Goal: Navigation & Orientation: Find specific page/section

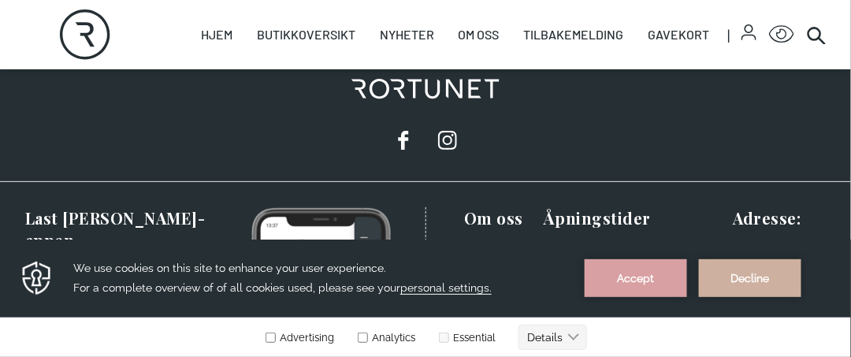
scroll to position [1575, 0]
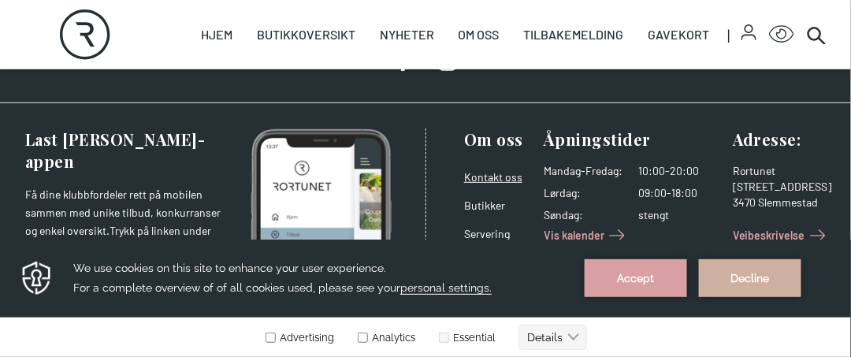
click at [505, 170] on link "Kontakt oss" at bounding box center [493, 176] width 58 height 13
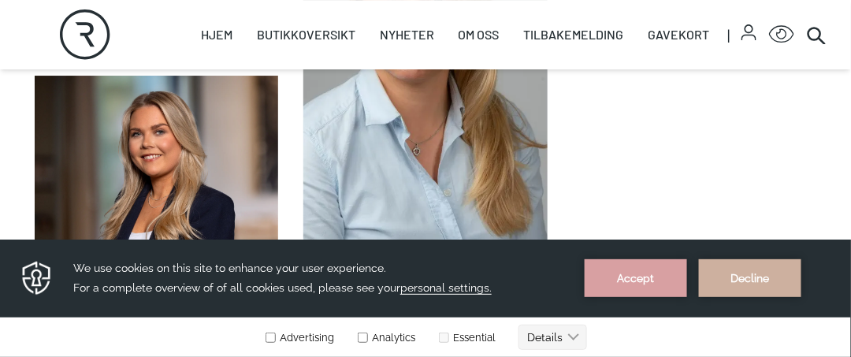
scroll to position [1339, 0]
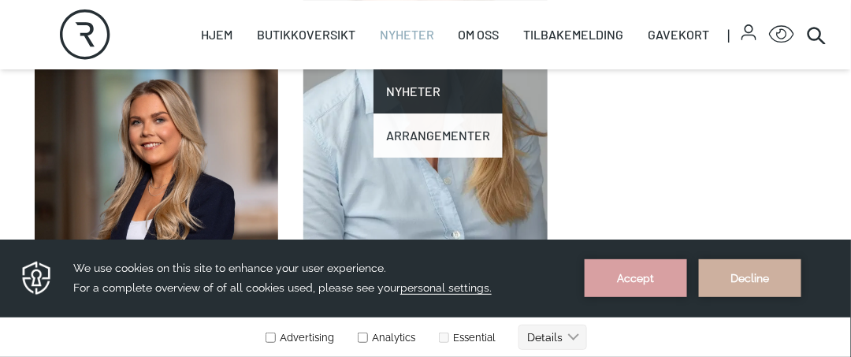
click at [417, 138] on link "Arrangementer" at bounding box center [437, 135] width 129 height 44
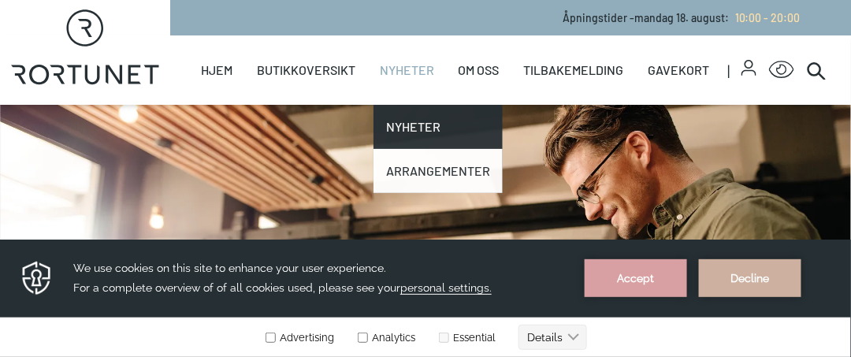
click at [436, 170] on link "Arrangementer" at bounding box center [437, 171] width 129 height 44
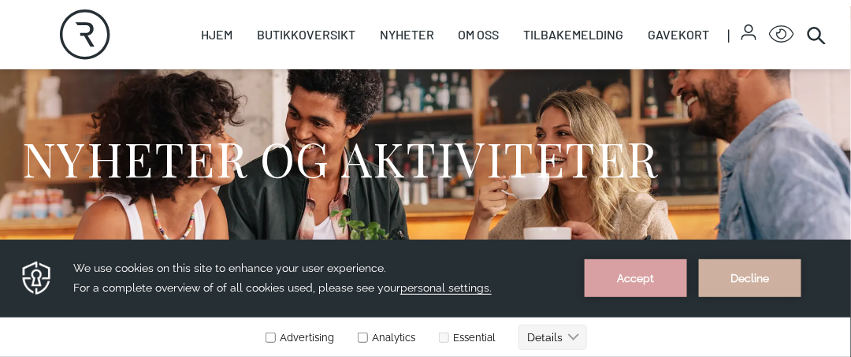
scroll to position [79, 0]
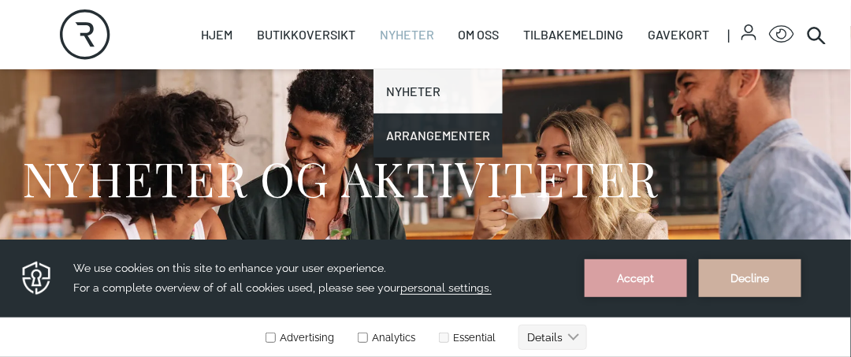
click at [406, 95] on link "Nyheter" at bounding box center [437, 91] width 129 height 44
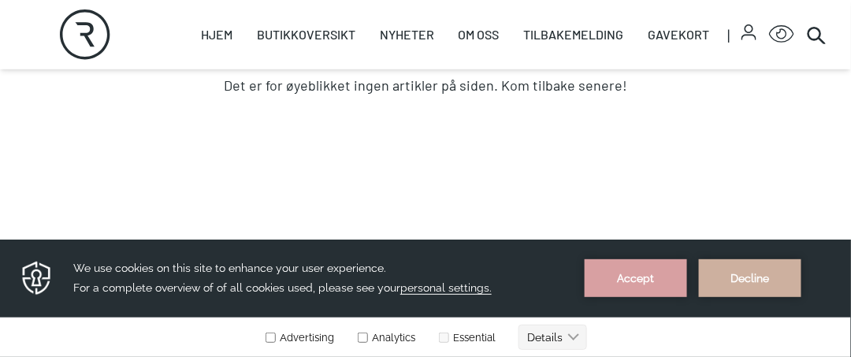
scroll to position [158, 0]
